Goal: Check status

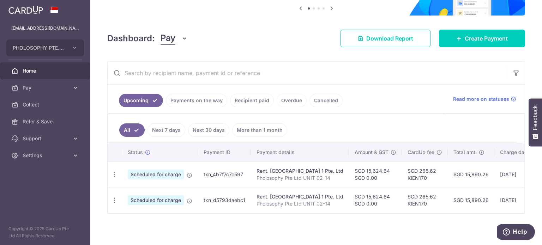
scroll to position [79, 0]
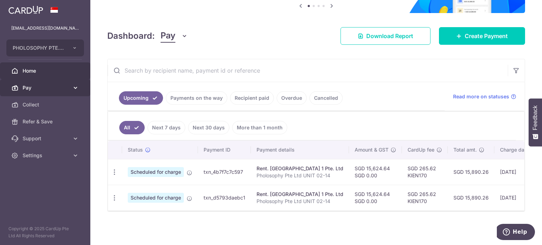
click at [62, 86] on span "Pay" at bounding box center [46, 87] width 47 height 7
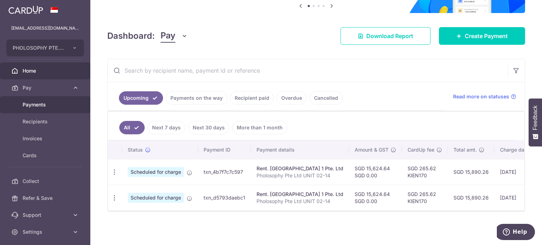
click at [56, 104] on span "Payments" at bounding box center [46, 104] width 47 height 7
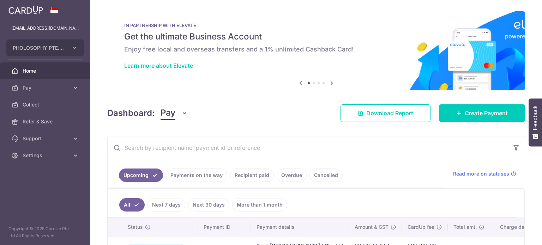
click at [187, 169] on link "Payments on the way" at bounding box center [196, 175] width 61 height 13
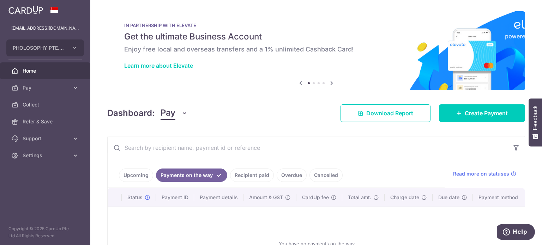
scroll to position [72, 0]
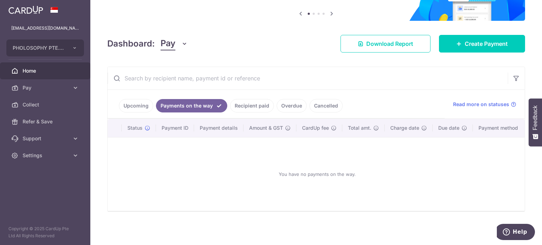
click at [252, 106] on link "Recipient paid" at bounding box center [252, 105] width 44 height 13
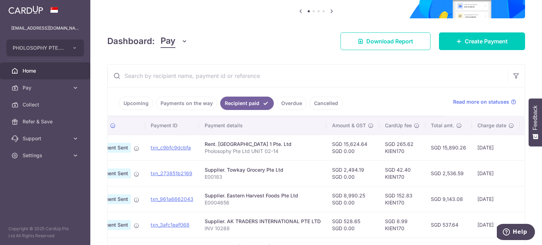
scroll to position [0, 0]
